Goal: Task Accomplishment & Management: Use online tool/utility

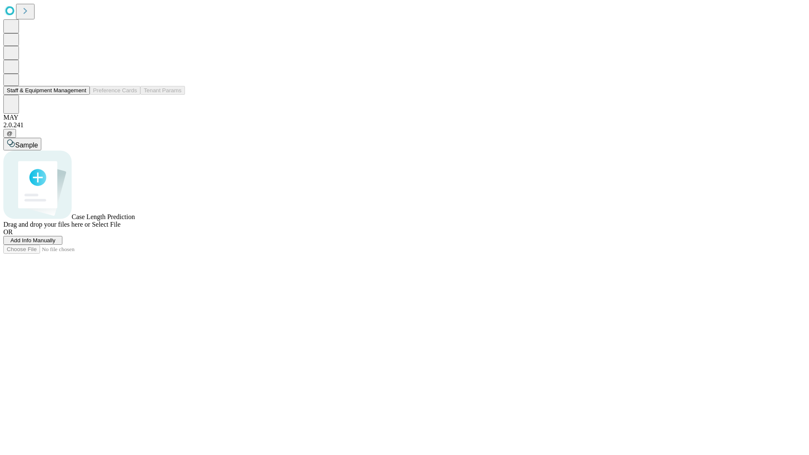
click at [81, 95] on button "Staff & Equipment Management" at bounding box center [46, 90] width 86 height 9
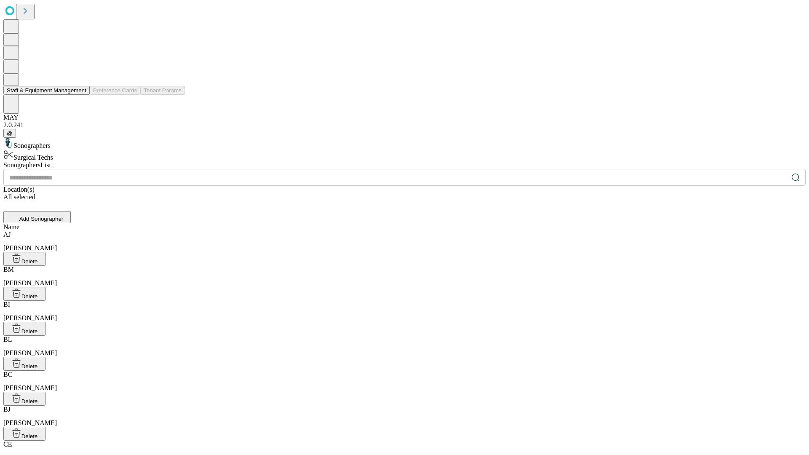
click at [81, 95] on button "Staff & Equipment Management" at bounding box center [46, 90] width 86 height 9
